Goal: Browse casually

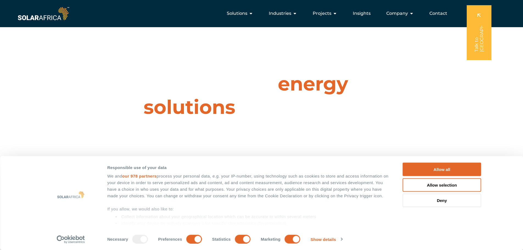
click at [442, 172] on button "Allow all" at bounding box center [442, 169] width 78 height 13
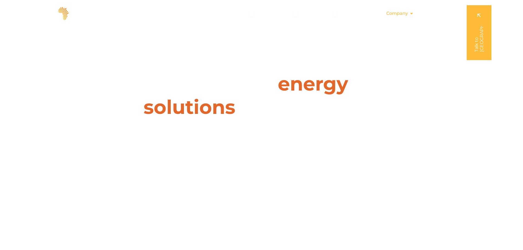
click at [411, 13] on icon "Menu" at bounding box center [411, 13] width 4 height 4
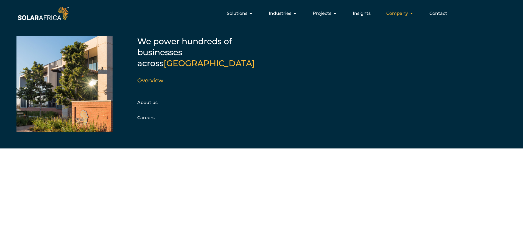
click at [411, 13] on icon "Menu" at bounding box center [411, 13] width 4 height 4
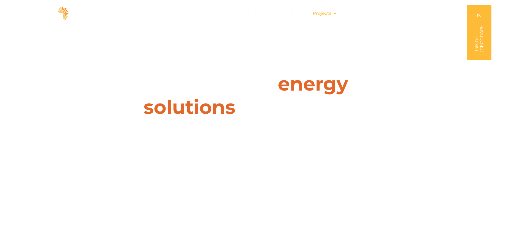
click at [334, 13] on icon "Menu" at bounding box center [335, 13] width 4 height 4
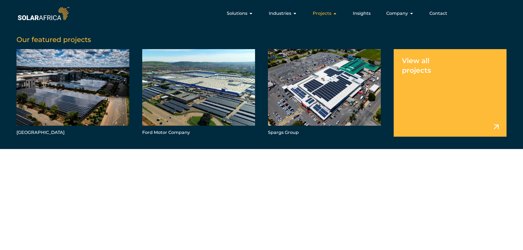
click at [334, 13] on icon "Menu" at bounding box center [335, 13] width 4 height 4
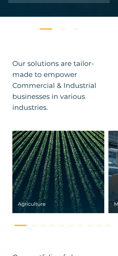
scroll to position [703, 0]
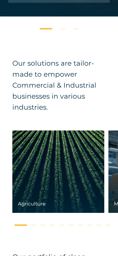
click at [34, 225] on button at bounding box center [33, 224] width 5 height 1
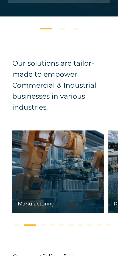
click at [44, 225] on button at bounding box center [43, 224] width 5 height 1
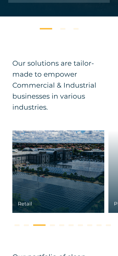
click at [53, 225] on button at bounding box center [52, 224] width 5 height 1
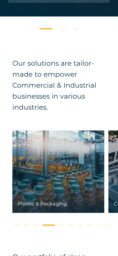
click at [63, 225] on button at bounding box center [61, 224] width 5 height 1
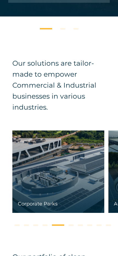
click at [72, 225] on button at bounding box center [71, 224] width 5 height 1
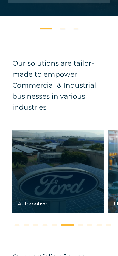
click at [82, 224] on button at bounding box center [80, 224] width 5 height 1
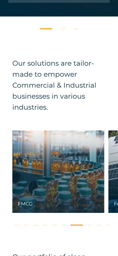
click at [91, 225] on button at bounding box center [89, 224] width 5 height 1
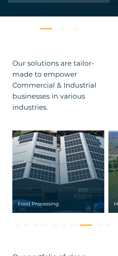
click at [98, 226] on button at bounding box center [99, 224] width 5 height 1
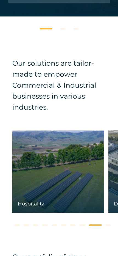
click at [108, 225] on button at bounding box center [108, 224] width 5 height 1
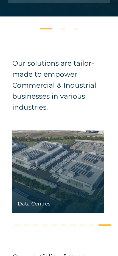
click at [16, 224] on button at bounding box center [17, 224] width 5 height 1
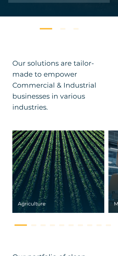
click at [33, 224] on button at bounding box center [33, 224] width 5 height 1
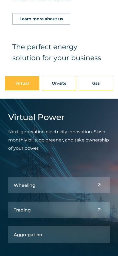
scroll to position [463, 0]
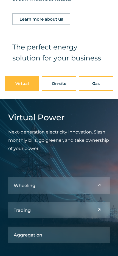
click at [65, 85] on div "On-site" at bounding box center [59, 83] width 15 height 11
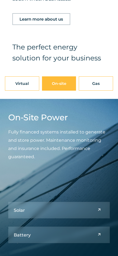
click at [92, 83] on link "Gas" at bounding box center [96, 84] width 10 height 14
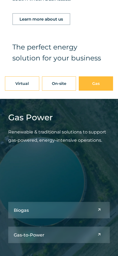
click at [18, 87] on div "Virtual" at bounding box center [21, 83] width 13 height 11
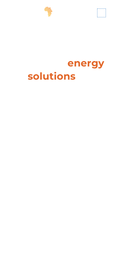
click at [104, 12] on span "hello" at bounding box center [101, 13] width 8 height 8
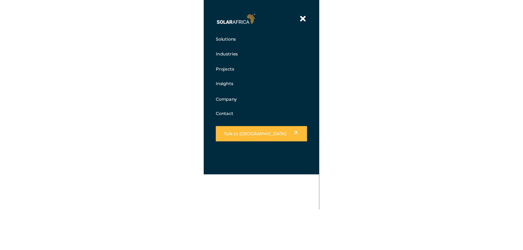
scroll to position [198, 0]
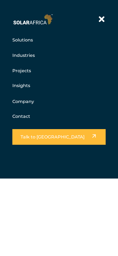
click at [103, 20] on icon at bounding box center [102, 19] width 6 height 8
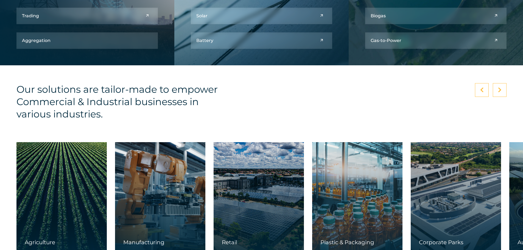
scroll to position [800, 0]
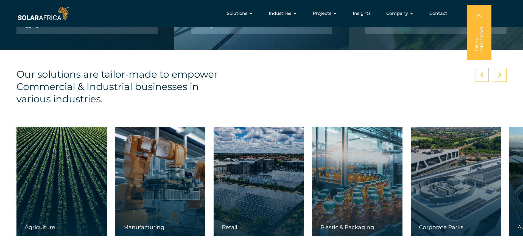
click at [501, 74] on div at bounding box center [500, 75] width 14 height 14
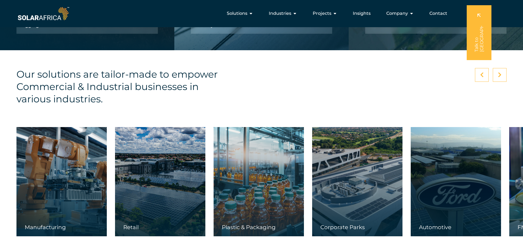
click at [501, 74] on div at bounding box center [500, 75] width 14 height 14
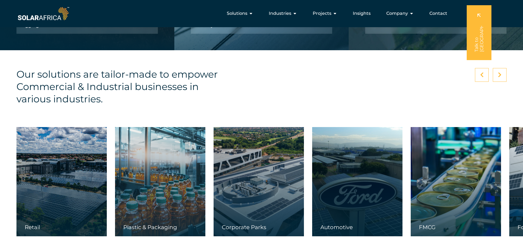
click at [501, 74] on div at bounding box center [500, 75] width 14 height 14
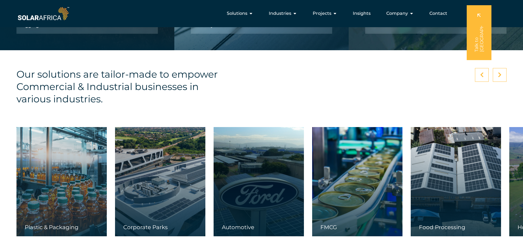
click at [501, 74] on div at bounding box center [500, 75] width 14 height 14
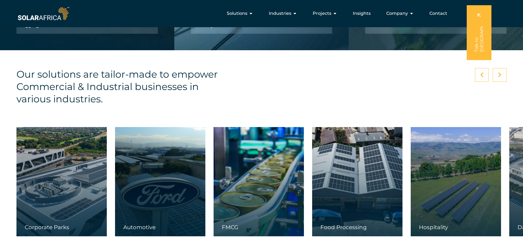
click at [501, 74] on div at bounding box center [500, 75] width 14 height 14
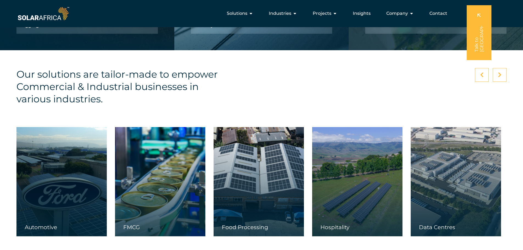
click at [501, 74] on div at bounding box center [500, 75] width 14 height 14
click at [488, 75] on div at bounding box center [482, 75] width 14 height 14
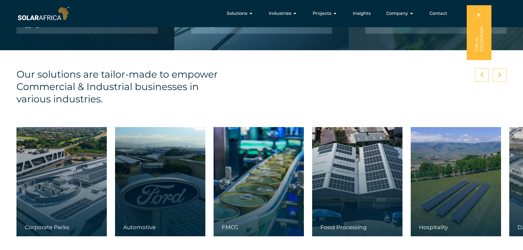
click at [500, 75] on icon at bounding box center [500, 74] width 4 height 5
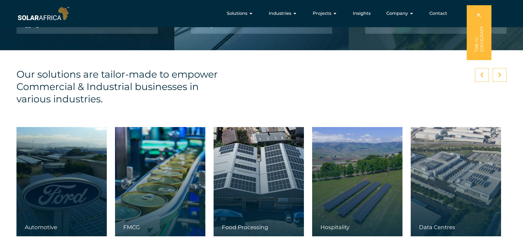
click at [478, 75] on div at bounding box center [482, 75] width 14 height 14
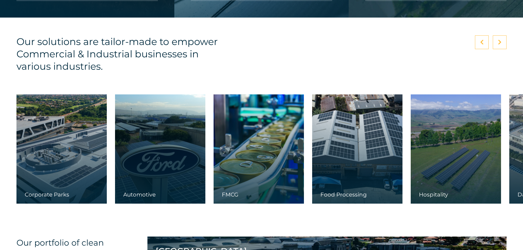
scroll to position [834, 0]
